Goal: Information Seeking & Learning: Learn about a topic

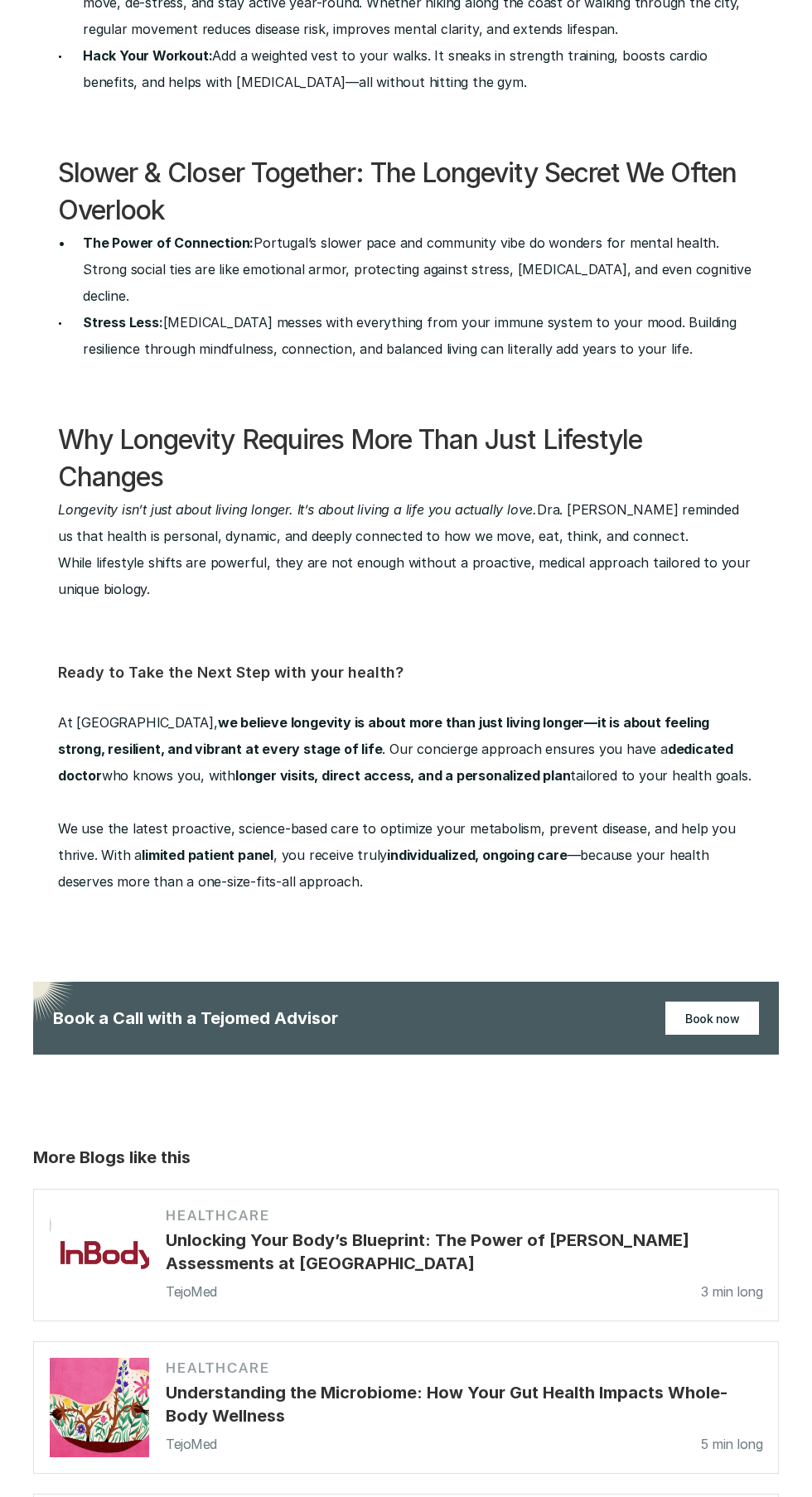
scroll to position [1566, 0]
